Goal: Navigation & Orientation: Find specific page/section

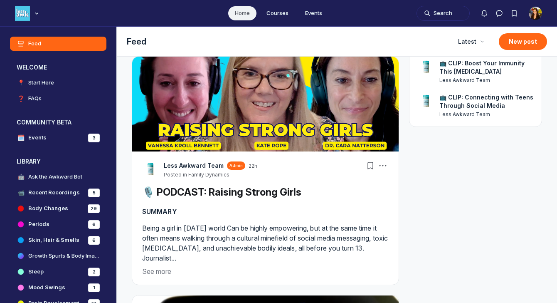
scroll to position [163, 0]
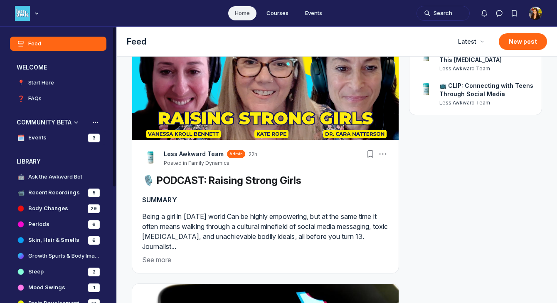
click at [78, 136] on link "🗓️ Events 3" at bounding box center [58, 138] width 96 height 14
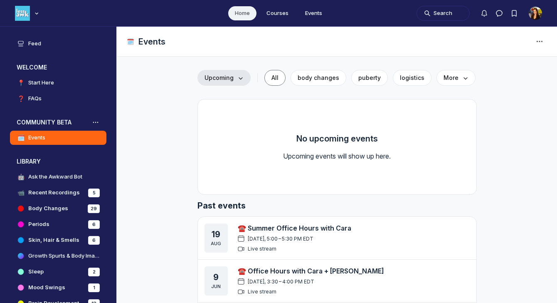
click at [233, 76] on span "Upcoming" at bounding box center [224, 78] width 39 height 8
click at [538, 16] on img "User menu options" at bounding box center [535, 13] width 13 height 13
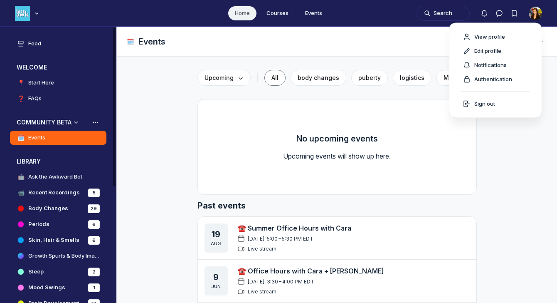
click at [85, 138] on link "🗓️ Events" at bounding box center [58, 138] width 96 height 14
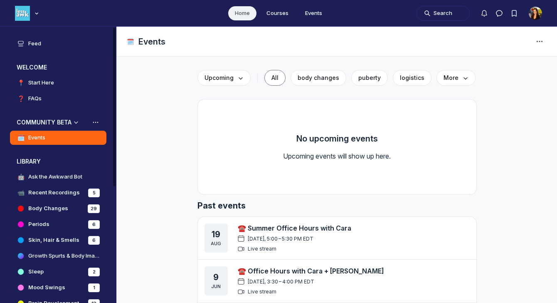
click at [76, 137] on link "🗓️ Events" at bounding box center [58, 138] width 96 height 14
click at [33, 138] on h4 "Events" at bounding box center [36, 137] width 17 height 8
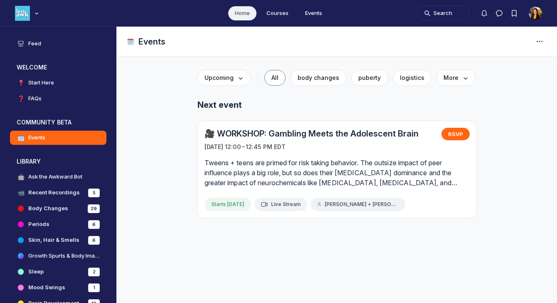
click at [538, 13] on img "User menu options" at bounding box center [535, 13] width 13 height 13
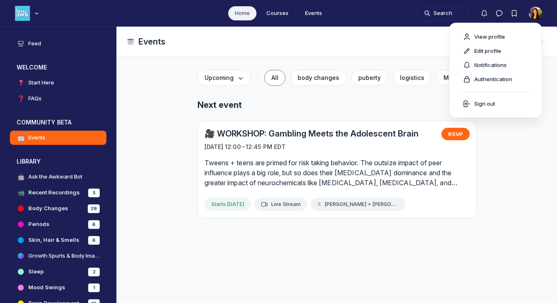
click at [548, 58] on div "Upcoming All body changes puberty logistics More Next event 🎥 WORKSHOP: Gamblin…" at bounding box center [337, 152] width 440 height 191
